Goal: Transaction & Acquisition: Obtain resource

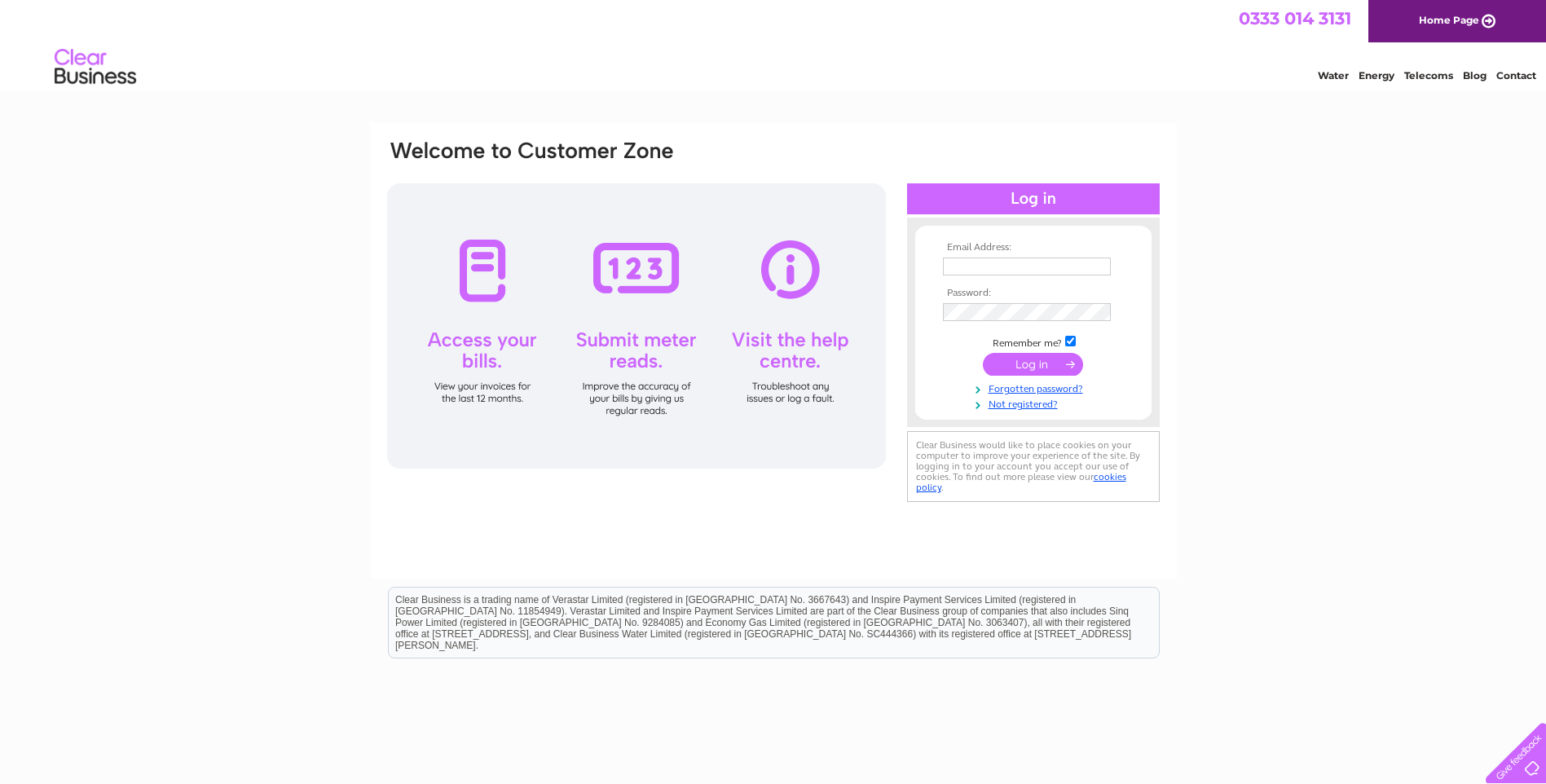
type input "[EMAIL_ADDRESS][DOMAIN_NAME]"
click at [1011, 365] on input "submit" at bounding box center [1032, 365] width 100 height 23
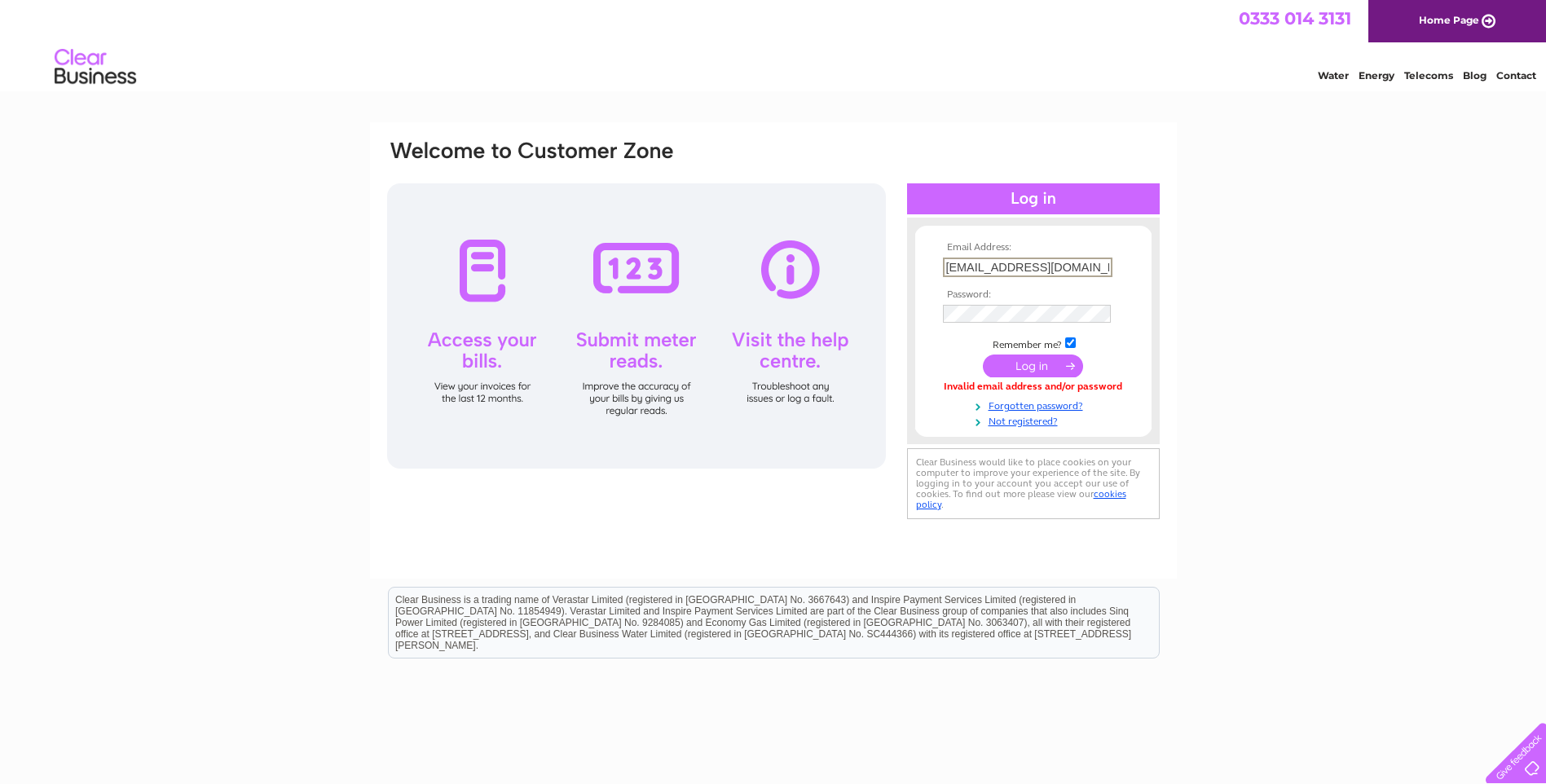
click at [1080, 262] on input "invoice@landswood.com" at bounding box center [1027, 267] width 169 height 20
click at [1047, 360] on input "submit" at bounding box center [1032, 365] width 100 height 23
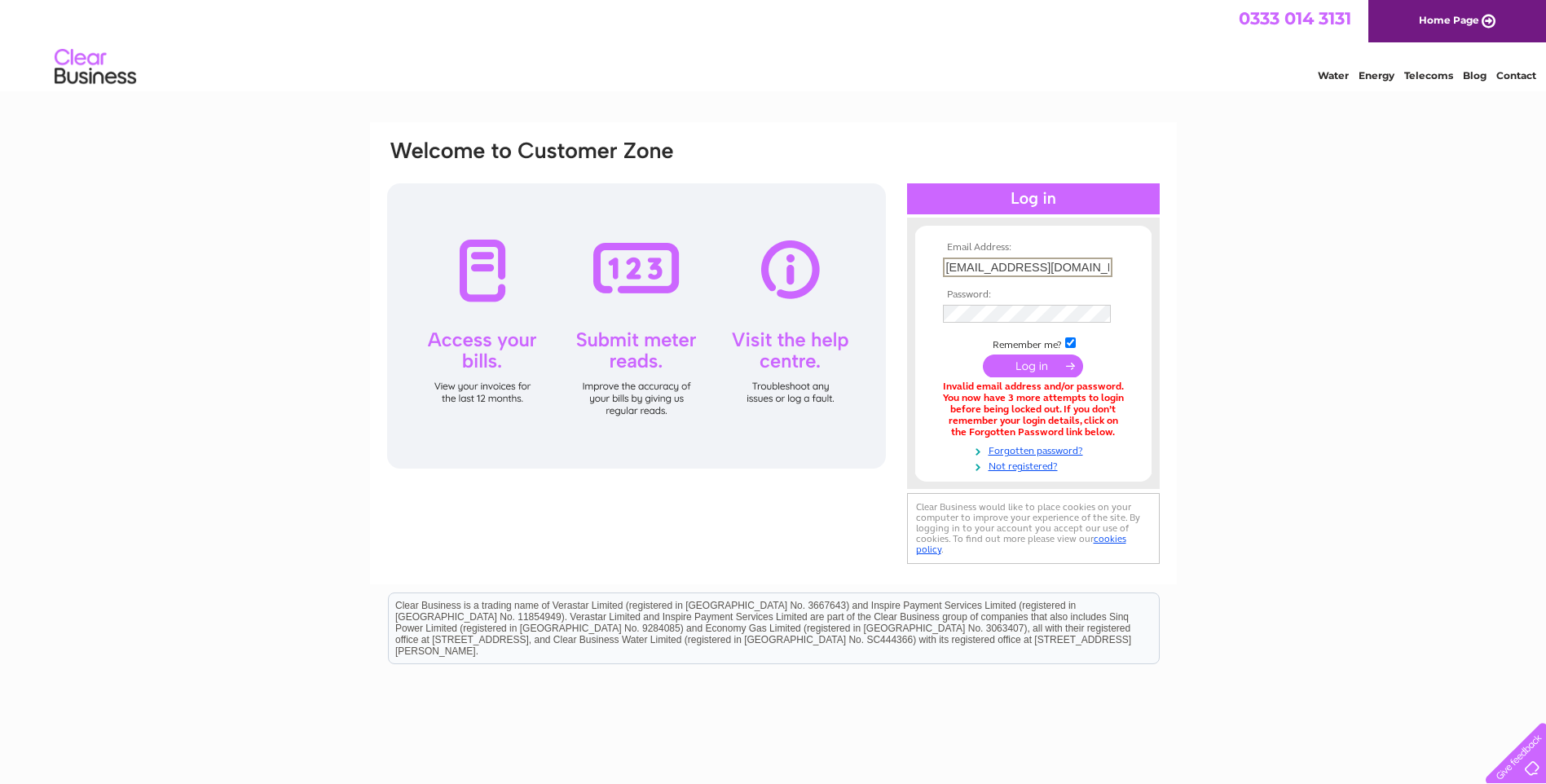
click at [1085, 265] on input "[EMAIL_ADDRESS][DOMAIN_NAME]" at bounding box center [1027, 267] width 169 height 20
click at [1287, 345] on div "Email Address: invoice@landswood.com Password: Forgotten password?" at bounding box center [773, 491] width 1546 height 739
click at [884, 313] on div "Email Address: invoice@landswood.com Password:" at bounding box center [773, 353] width 776 height 429
click at [1276, 346] on div "Email Address: invoice@landswood.com Password: Forgotten password?" at bounding box center [773, 492] width 1546 height 741
click at [1040, 362] on input "submit" at bounding box center [1032, 365] width 100 height 23
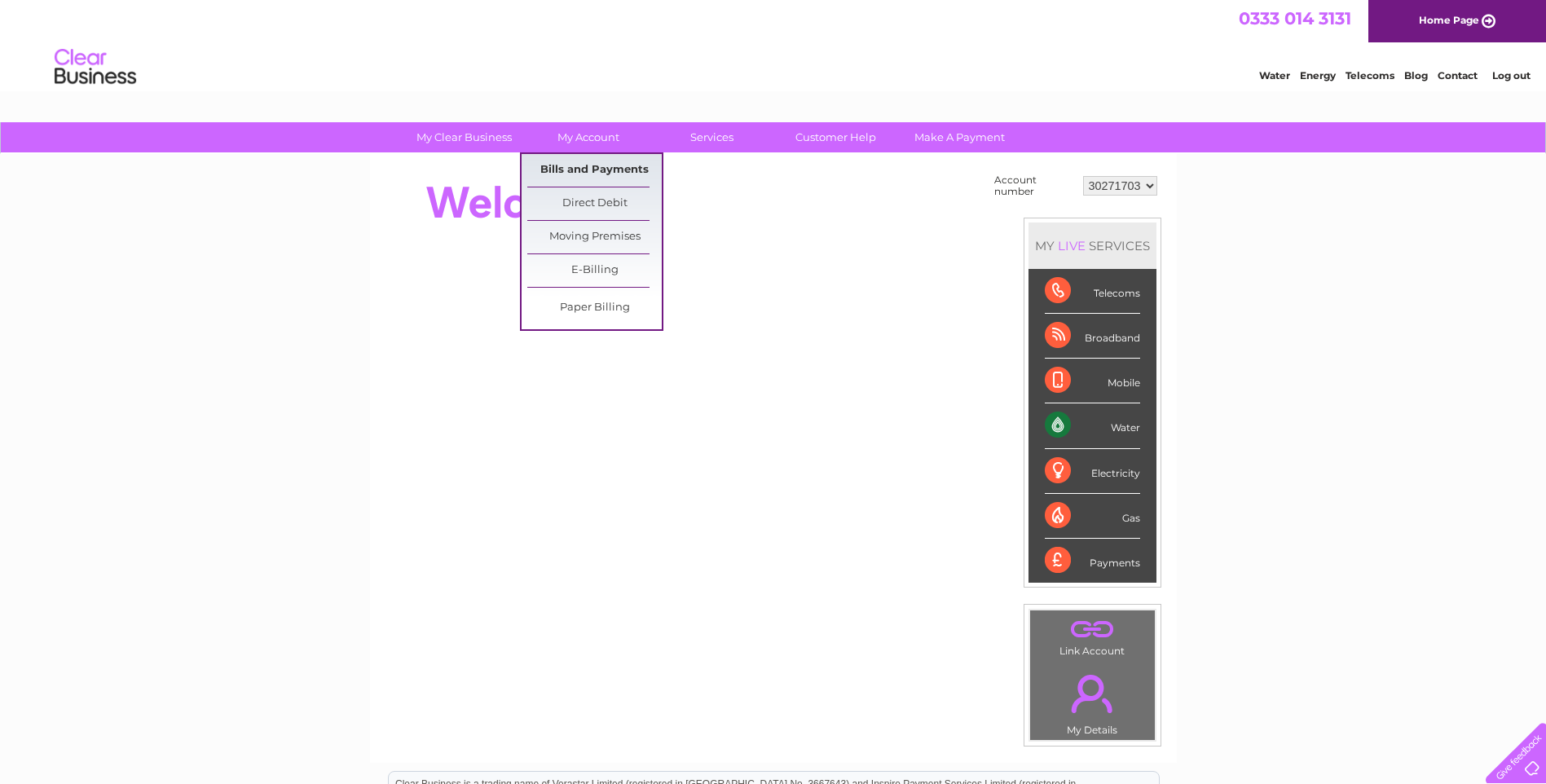
click at [577, 160] on link "Bills and Payments" at bounding box center [594, 170] width 135 height 33
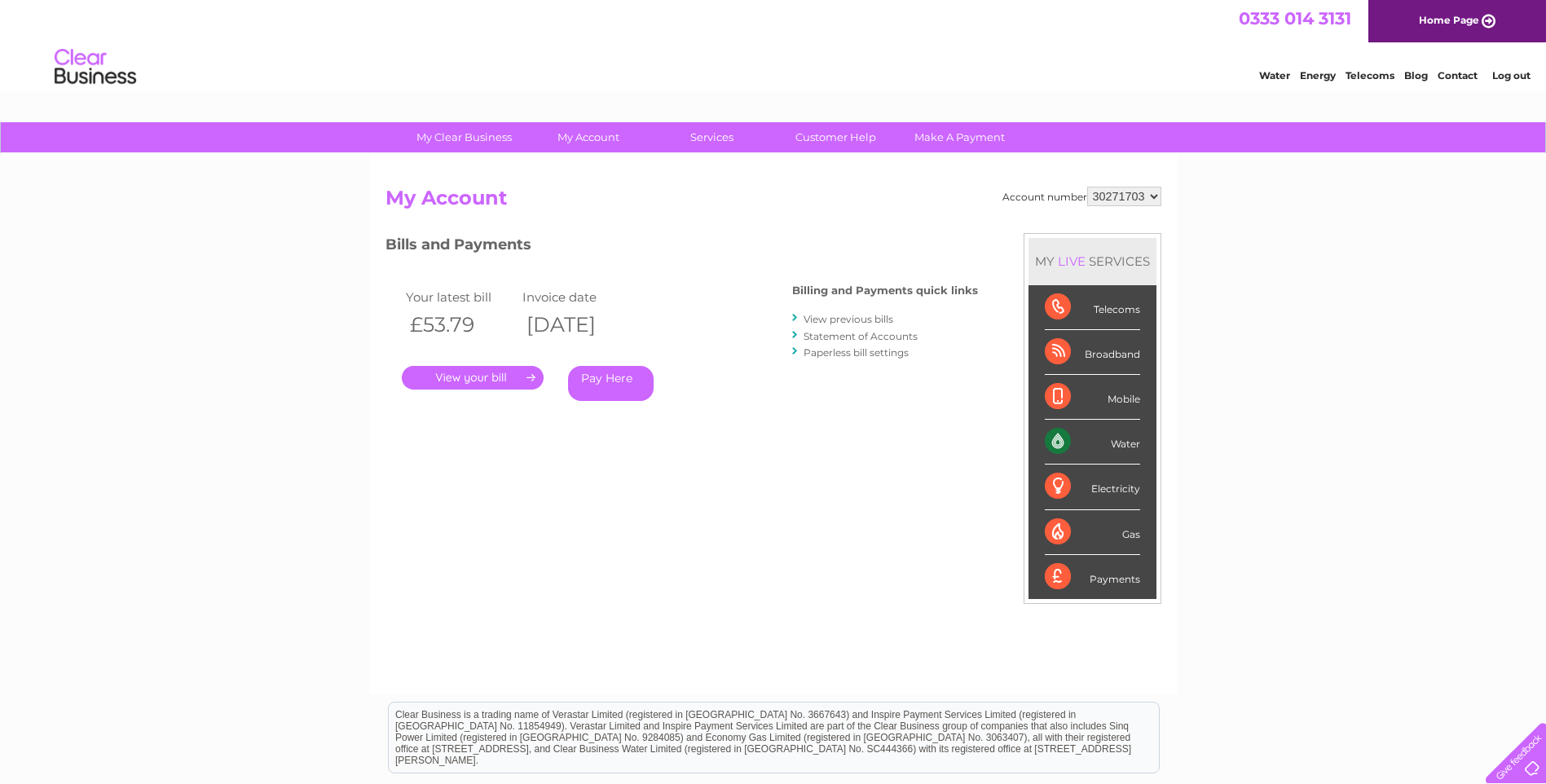
click at [503, 371] on link "." at bounding box center [473, 378] width 142 height 24
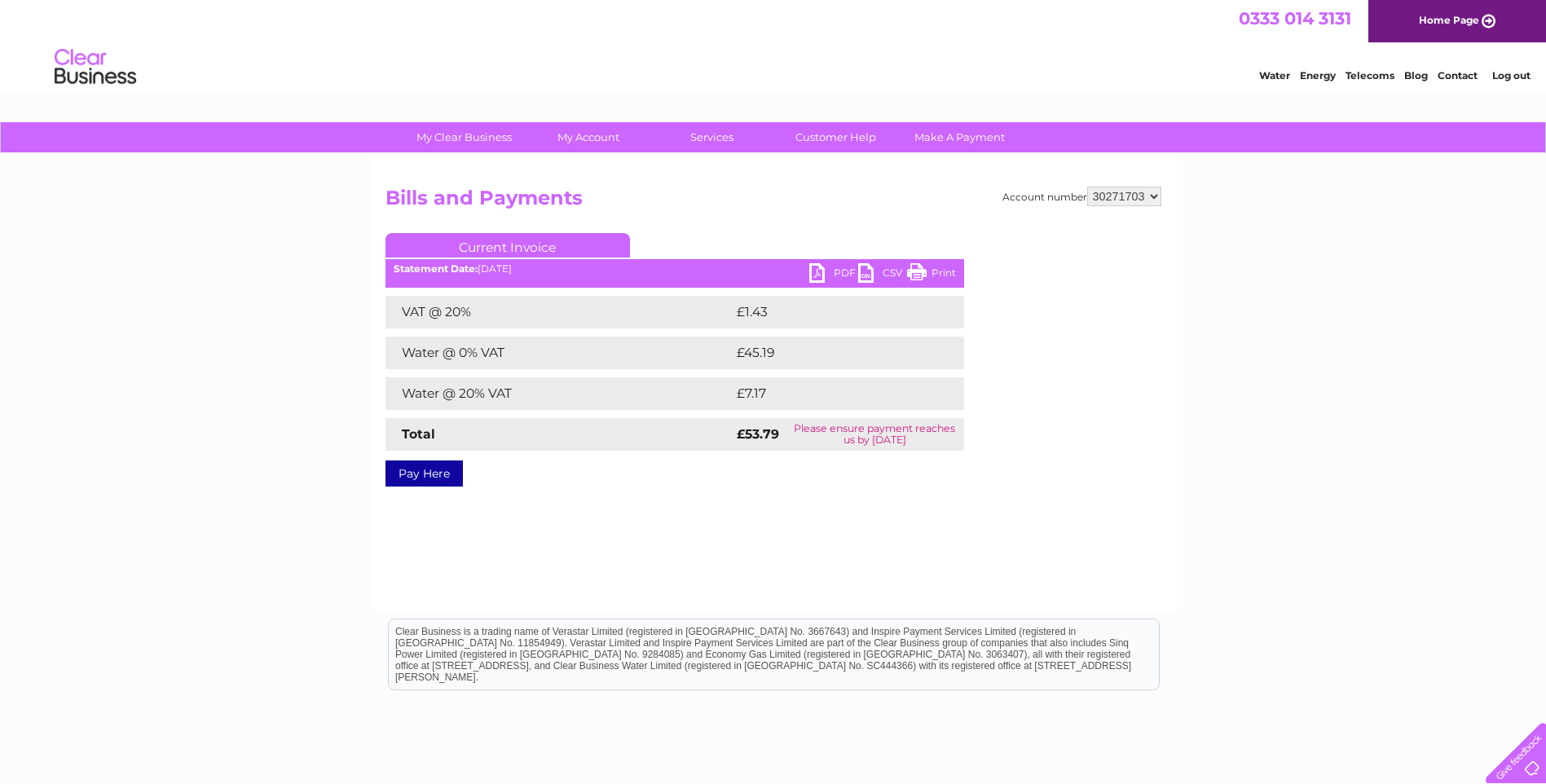
click at [818, 269] on link "PDF" at bounding box center [833, 275] width 49 height 24
